Goal: Find specific page/section: Find specific page/section

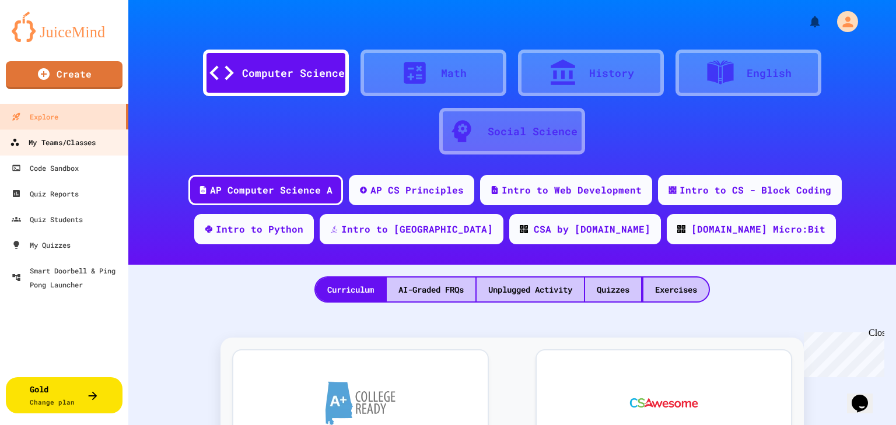
click at [88, 140] on div "My Teams/Classes" at bounding box center [53, 142] width 86 height 15
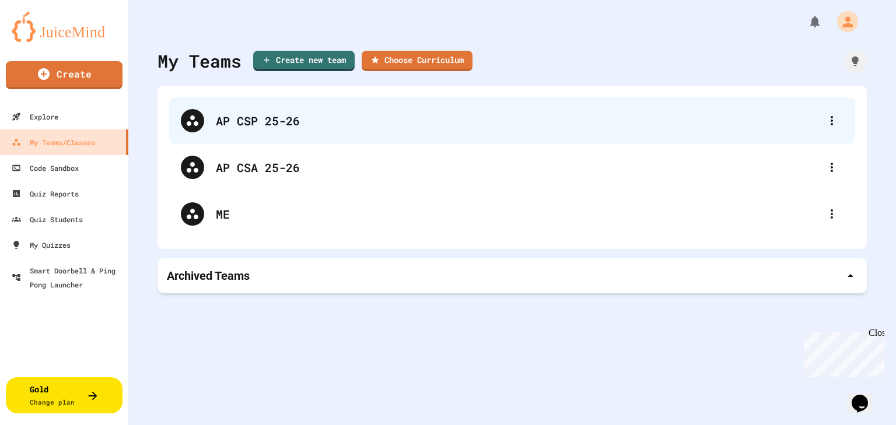
click at [250, 120] on div "AP CSP 25-26" at bounding box center [518, 120] width 604 height 17
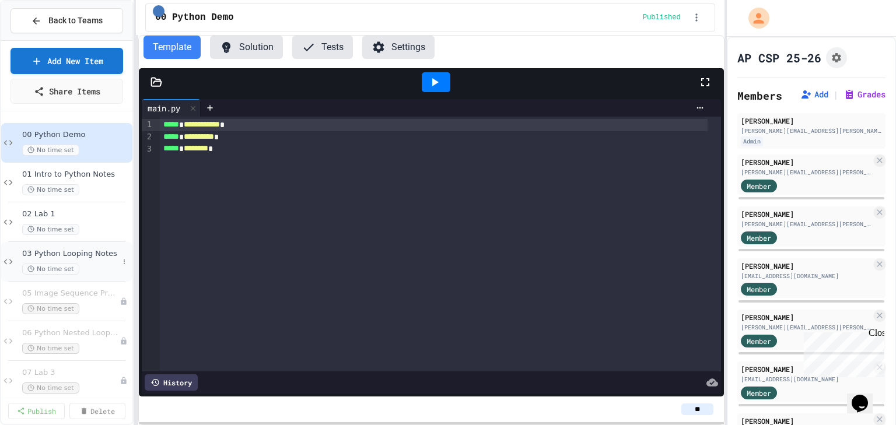
scroll to position [52, 0]
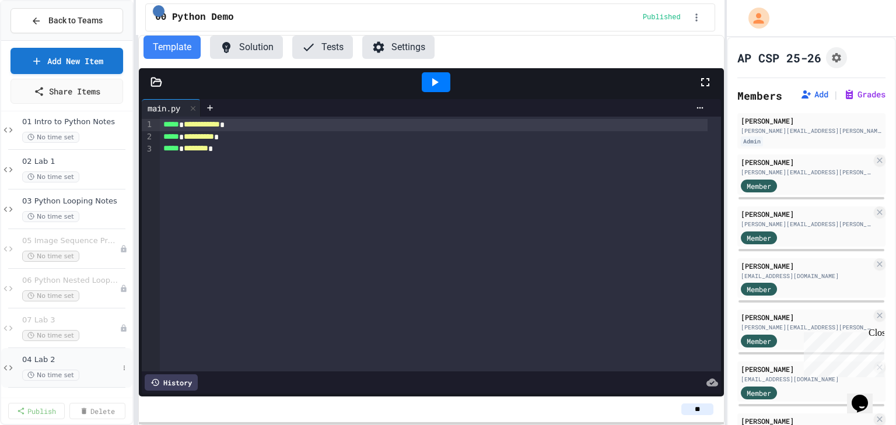
click at [54, 365] on div "04 Lab 2 No time set" at bounding box center [70, 368] width 96 height 26
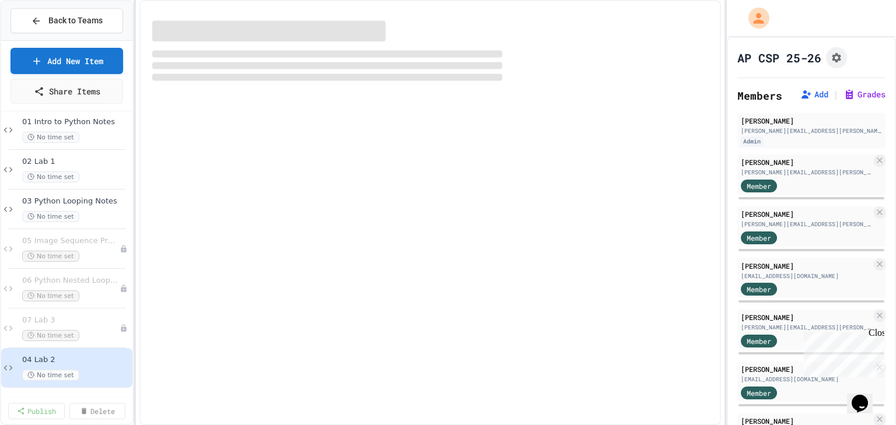
scroll to position [38, 0]
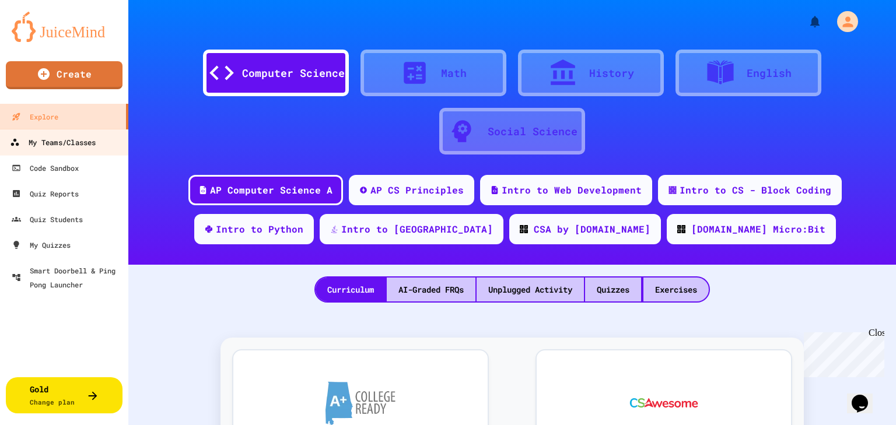
click at [63, 147] on div "My Teams/Classes" at bounding box center [53, 142] width 86 height 15
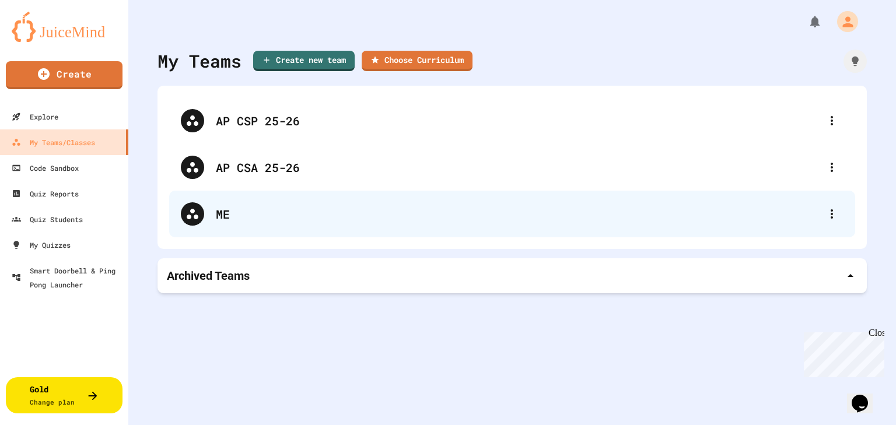
click at [225, 222] on div "ME" at bounding box center [518, 213] width 604 height 17
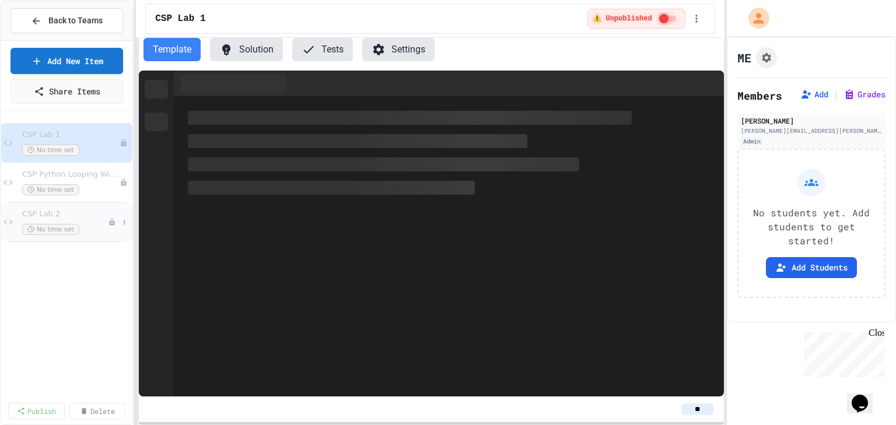
click at [63, 224] on span "No time set" at bounding box center [50, 229] width 57 height 11
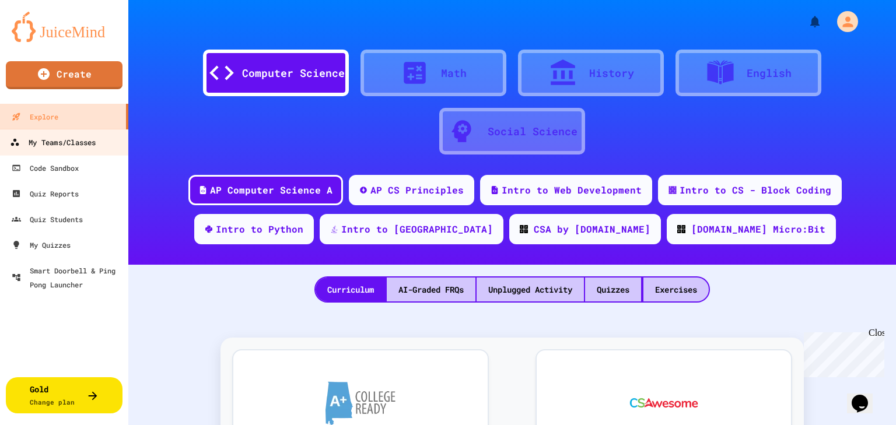
click at [71, 145] on div "My Teams/Classes" at bounding box center [53, 142] width 86 height 15
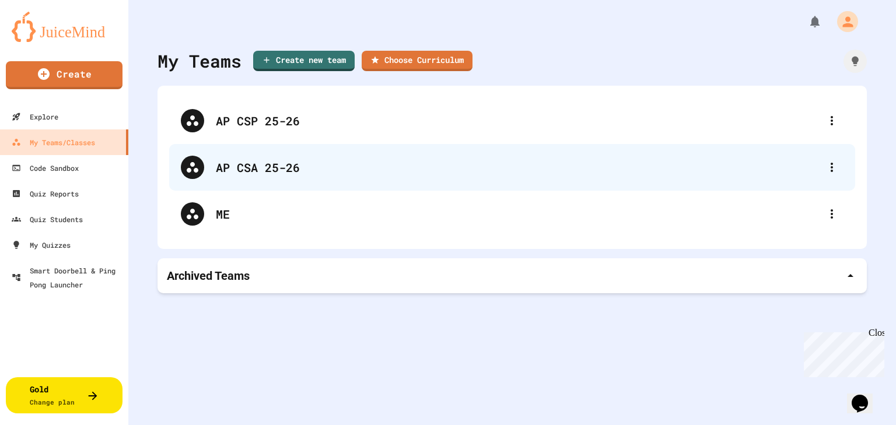
click at [241, 170] on div "AP CSA 25-26" at bounding box center [518, 167] width 604 height 17
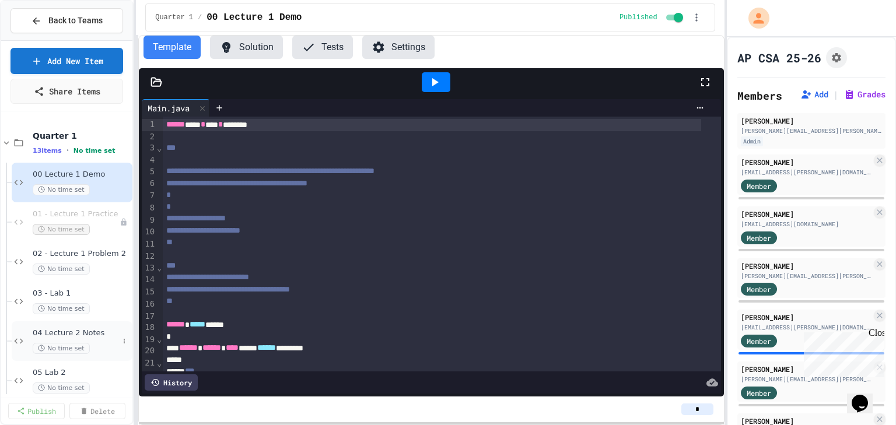
scroll to position [47, 0]
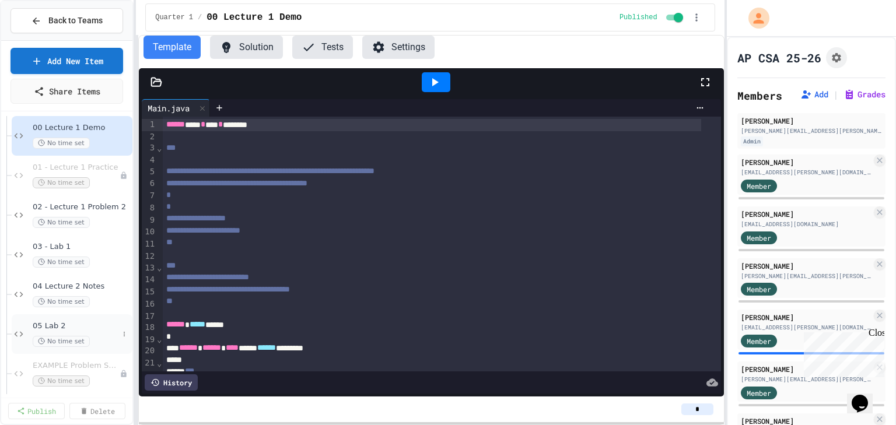
click at [57, 329] on span "05 Lab 2" at bounding box center [76, 326] width 86 height 10
